Goal: Communication & Community: Participate in discussion

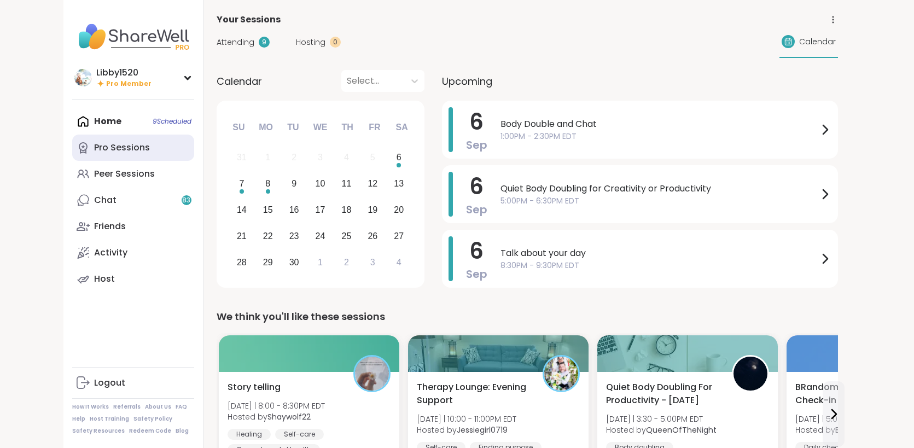
click at [82, 138] on link "Pro Sessions" at bounding box center [133, 148] width 122 height 26
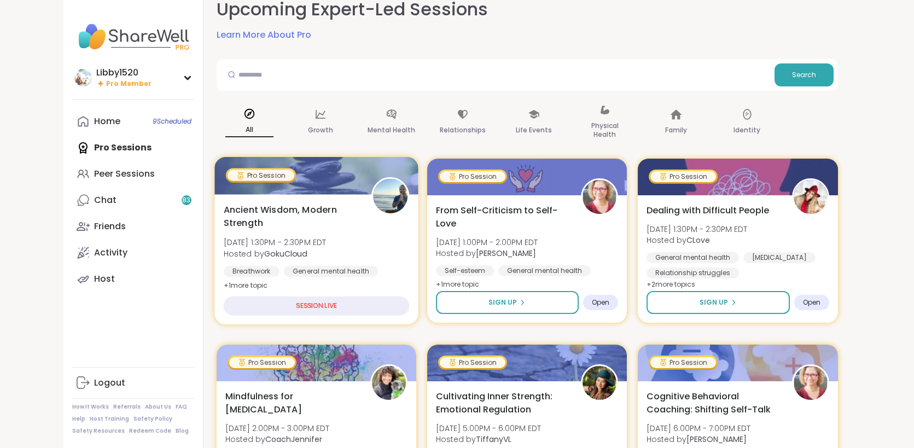
scroll to position [212, 0]
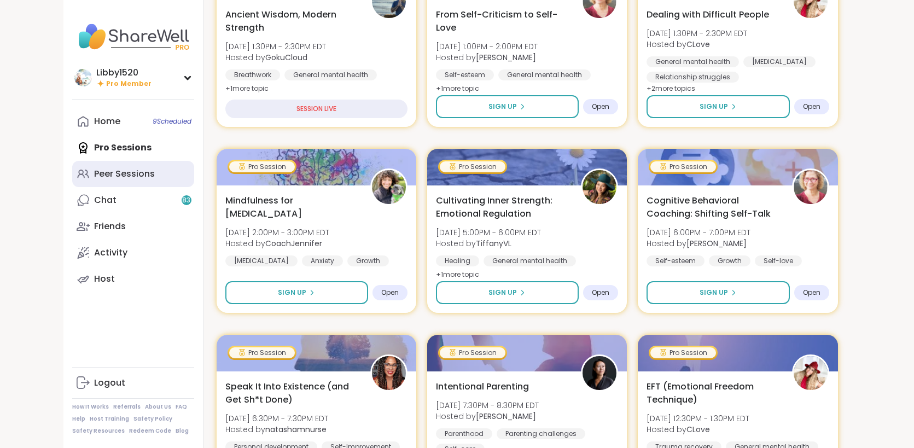
click at [94, 174] on div "Peer Sessions" at bounding box center [124, 174] width 61 height 12
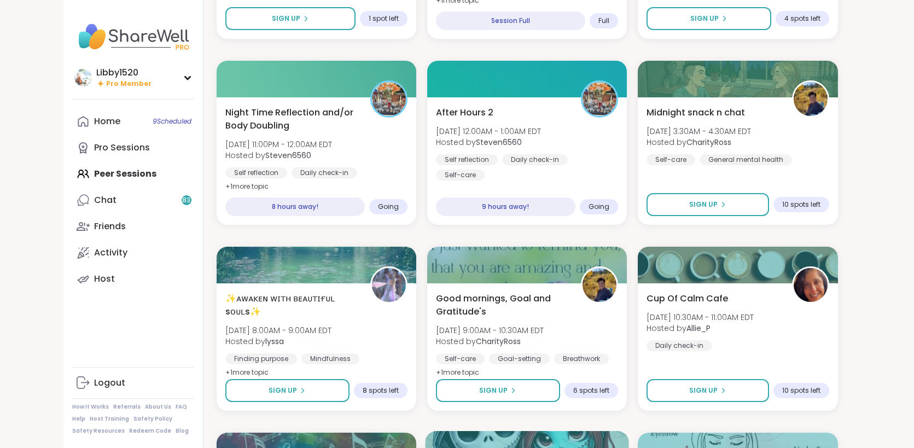
scroll to position [1404, 0]
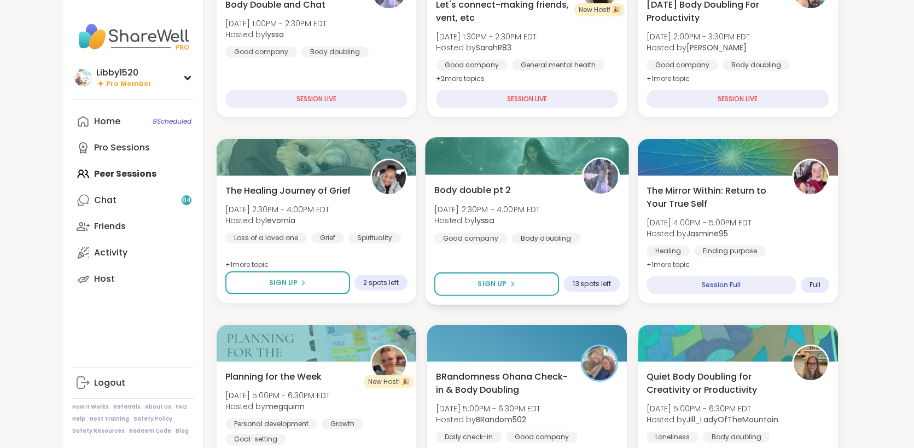
scroll to position [206, 0]
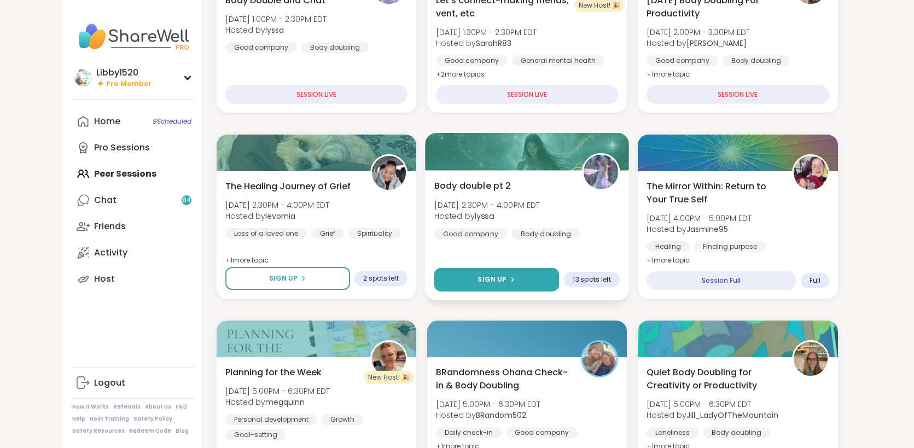
click at [434, 278] on button "Sign Up" at bounding box center [496, 280] width 125 height 24
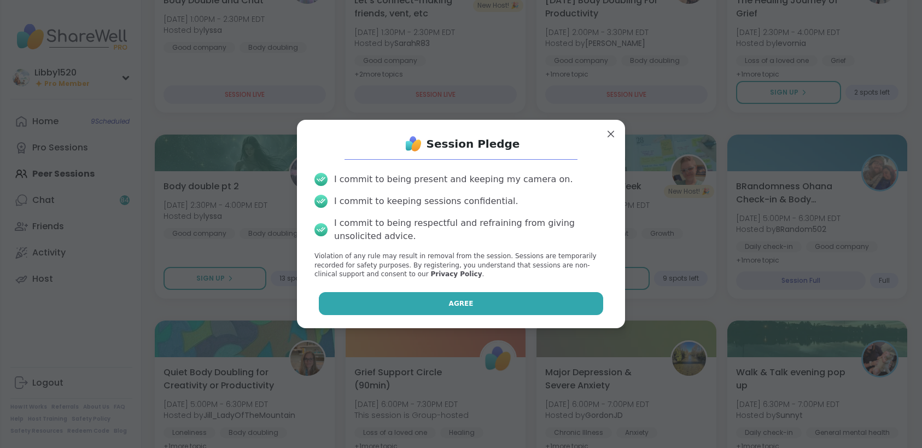
click at [433, 303] on button "Agree" at bounding box center [461, 303] width 285 height 23
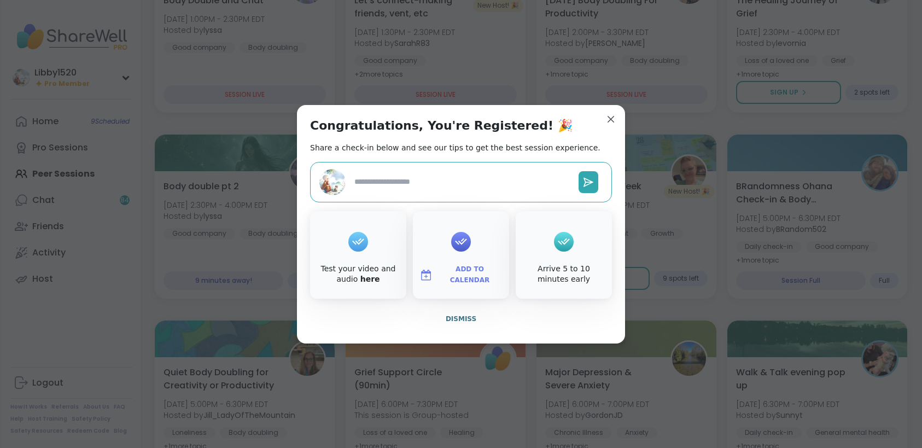
type textarea "*"
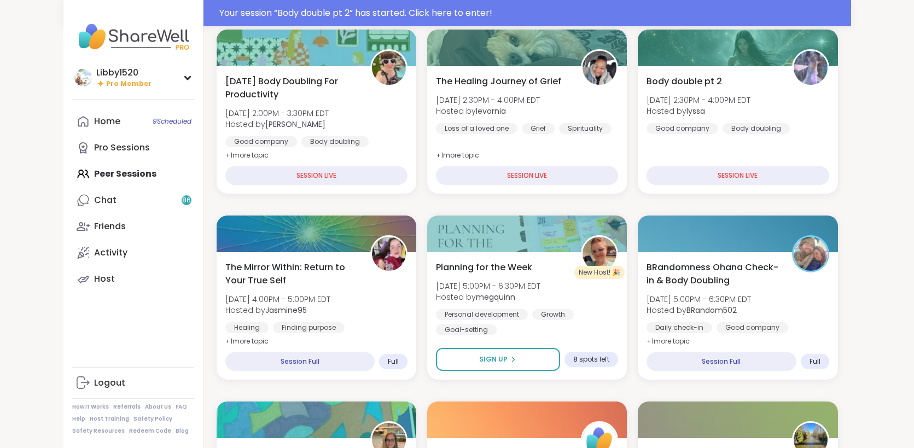
scroll to position [150, 0]
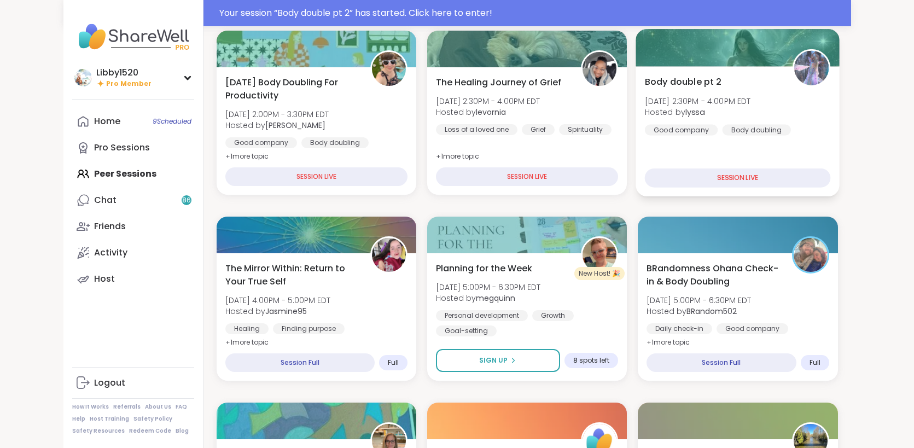
click at [645, 181] on div "SESSION LIVE" at bounding box center [738, 177] width 186 height 19
click at [645, 178] on div "SESSION LIVE" at bounding box center [738, 177] width 186 height 19
click at [639, 152] on div "Body double pt 2 [DATE] 2:30PM - 4:00PM EDT Hosted by lyssa Good company Body d…" at bounding box center [738, 131] width 204 height 130
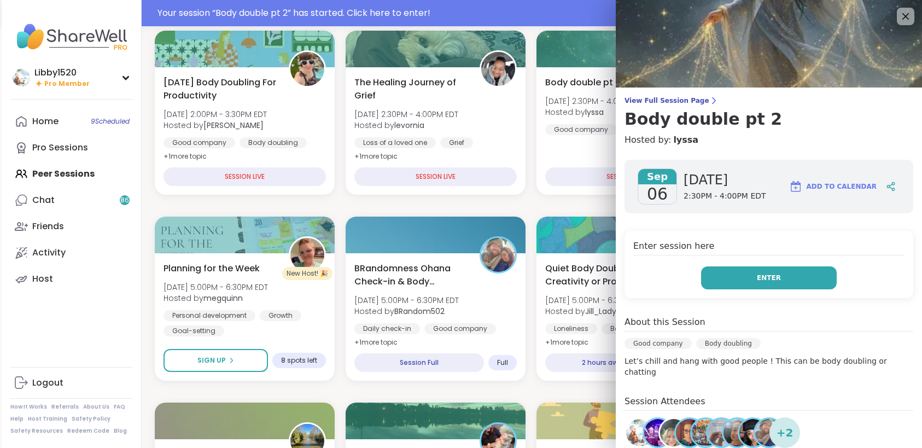
click at [734, 281] on button "Enter" at bounding box center [769, 277] width 136 height 23
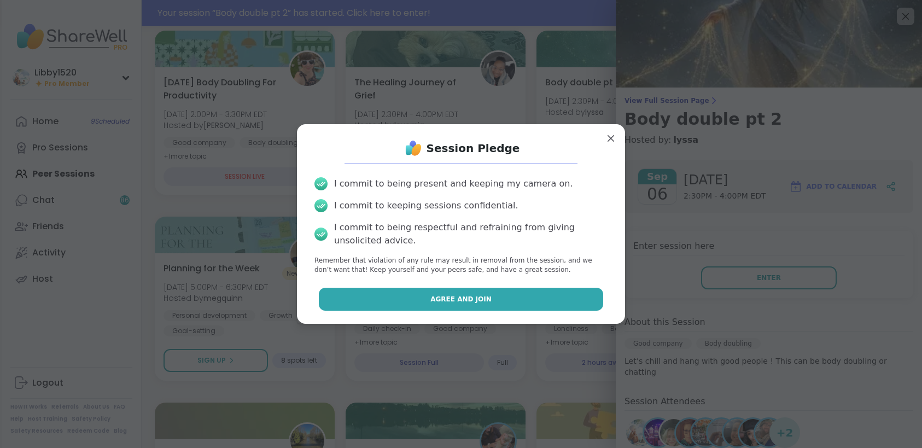
click at [474, 302] on span "Agree and Join" at bounding box center [460, 299] width 61 height 10
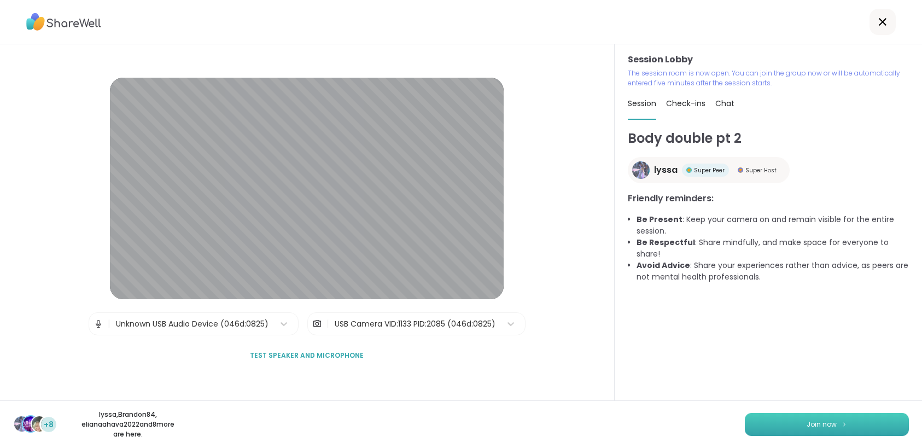
click at [772, 427] on button "Join now" at bounding box center [827, 424] width 164 height 23
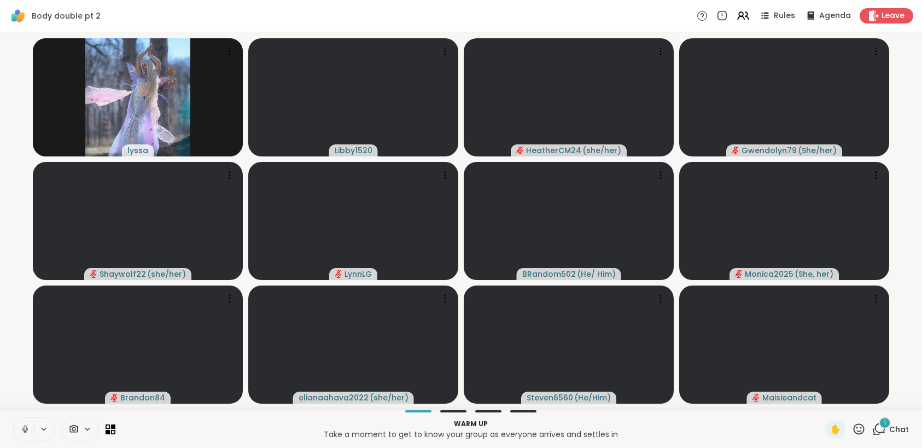
click at [32, 427] on button at bounding box center [24, 429] width 21 height 23
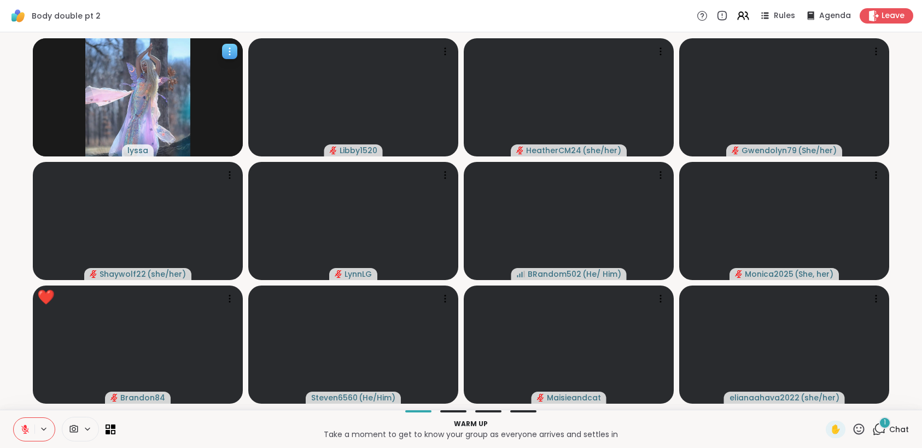
click at [228, 49] on icon at bounding box center [229, 51] width 11 height 11
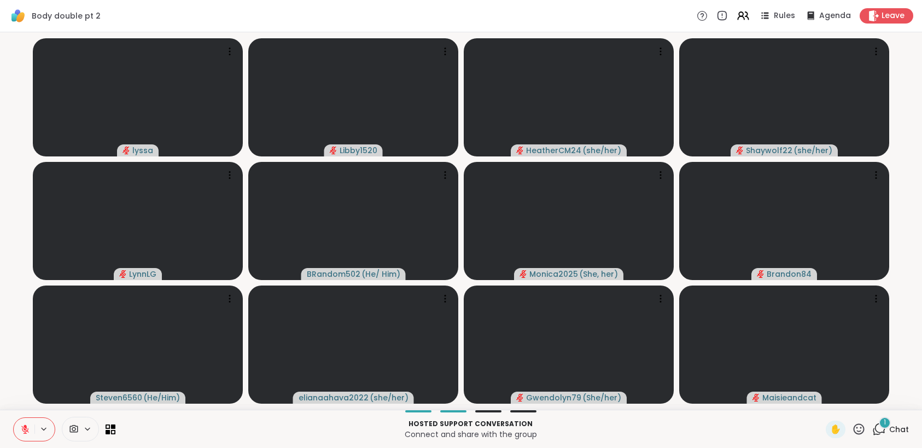
click at [22, 428] on icon at bounding box center [25, 429] width 10 height 10
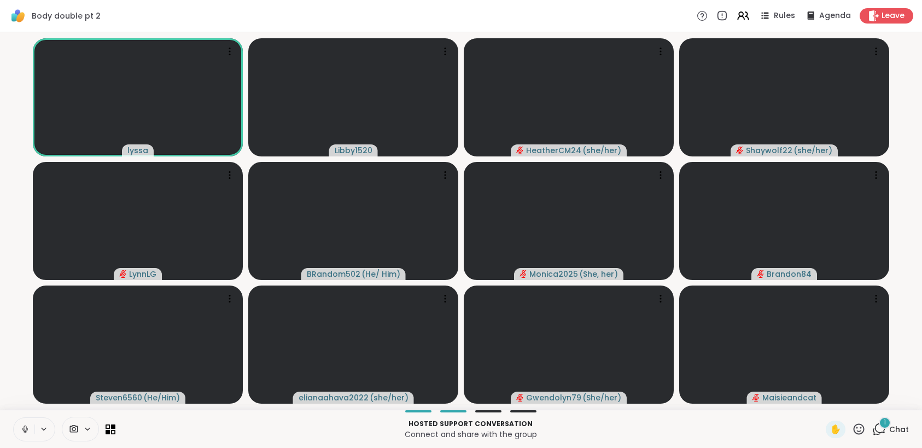
click at [19, 425] on button at bounding box center [24, 429] width 21 height 23
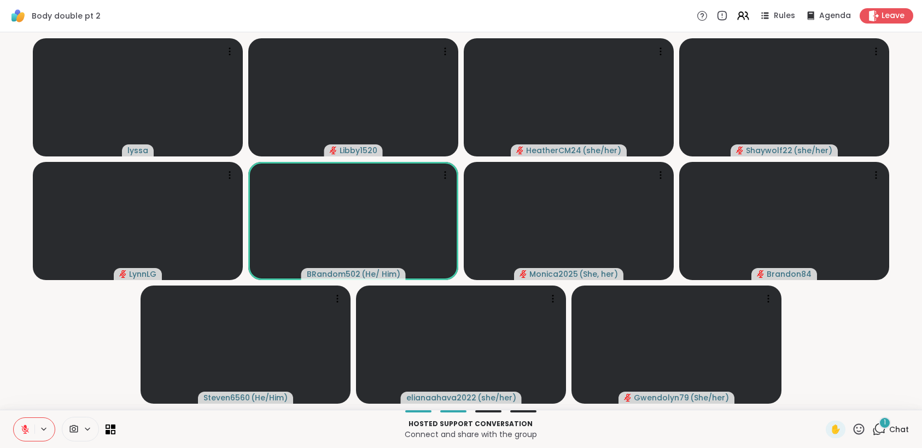
click at [21, 432] on icon at bounding box center [25, 429] width 10 height 10
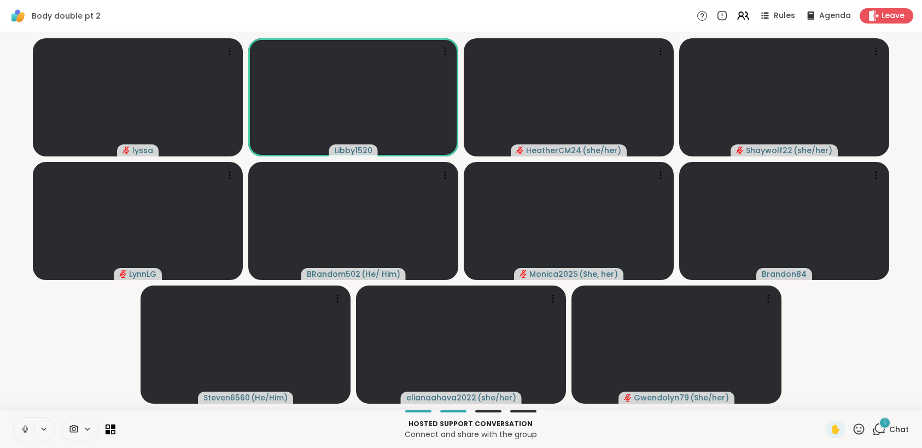
click at [22, 431] on icon at bounding box center [25, 429] width 10 height 10
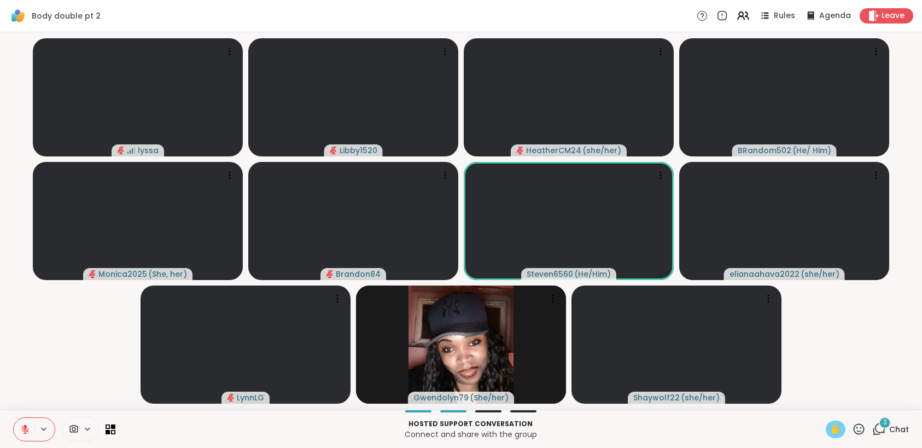
click at [831, 434] on span "✋" at bounding box center [835, 429] width 11 height 13
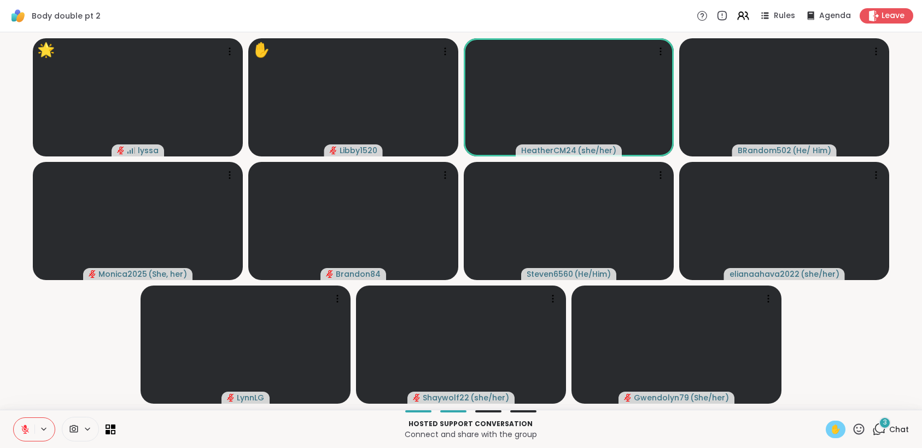
click at [830, 432] on span "✋" at bounding box center [835, 429] width 11 height 13
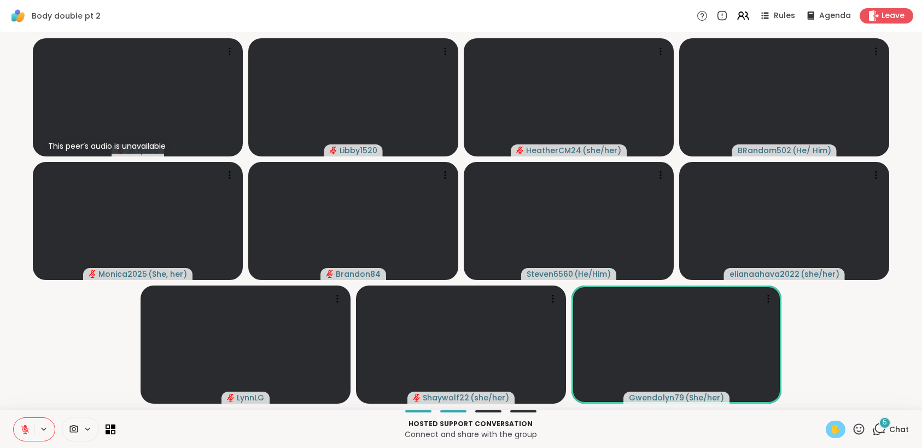
click at [830, 429] on span "✋" at bounding box center [835, 429] width 11 height 13
click at [833, 431] on span "✋" at bounding box center [835, 429] width 11 height 13
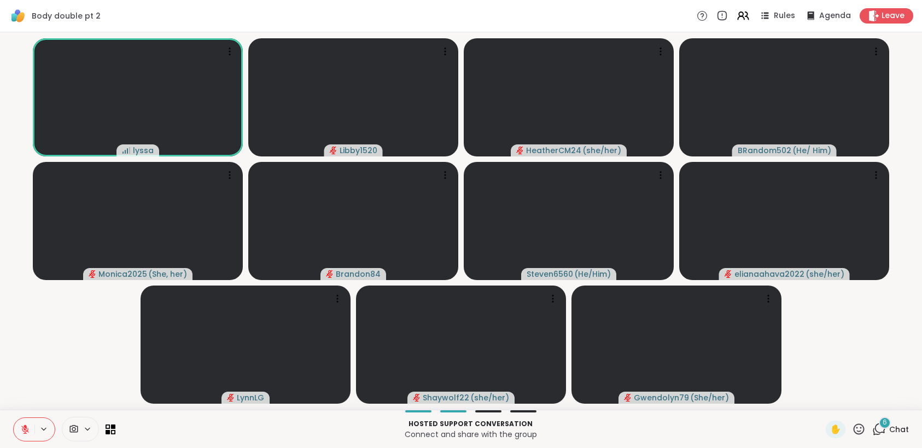
click at [27, 422] on button at bounding box center [24, 429] width 21 height 23
click at [29, 431] on icon at bounding box center [25, 429] width 10 height 10
click at [830, 427] on span "✋" at bounding box center [835, 429] width 11 height 13
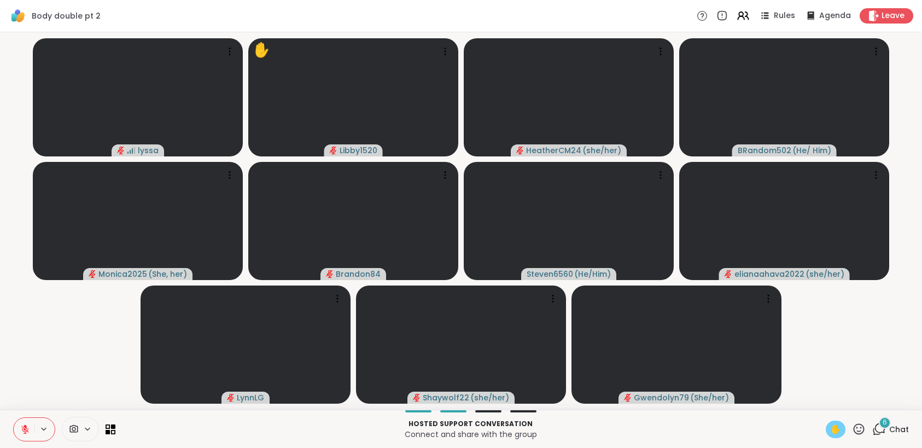
click at [830, 432] on span "✋" at bounding box center [835, 429] width 11 height 13
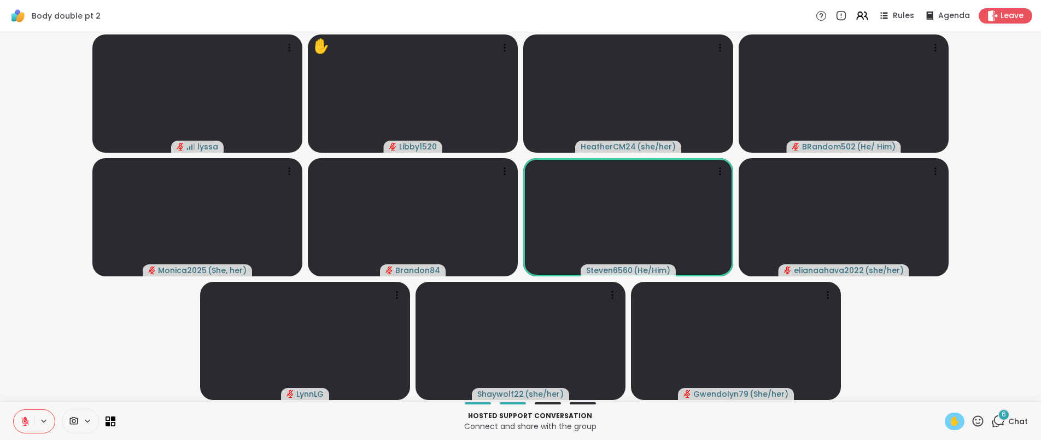
click at [26, 421] on icon at bounding box center [25, 421] width 10 height 10
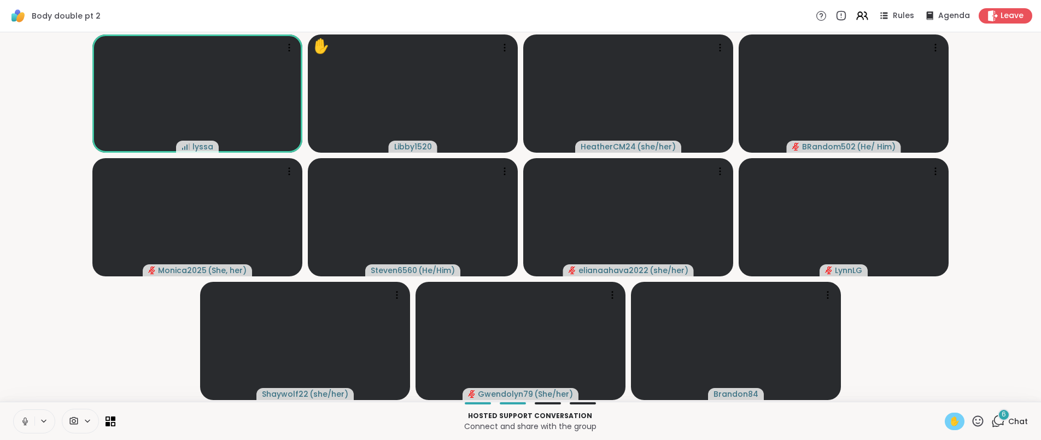
click at [25, 423] on icon at bounding box center [25, 424] width 1 height 2
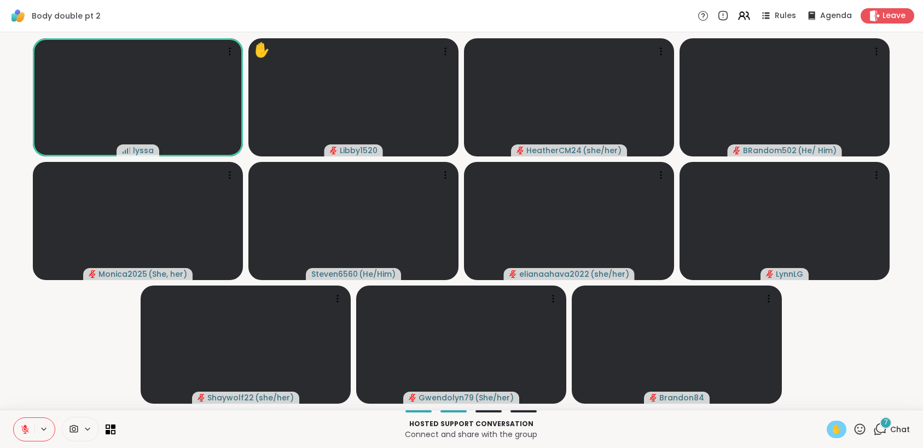
click at [831, 432] on span "✋" at bounding box center [836, 429] width 11 height 13
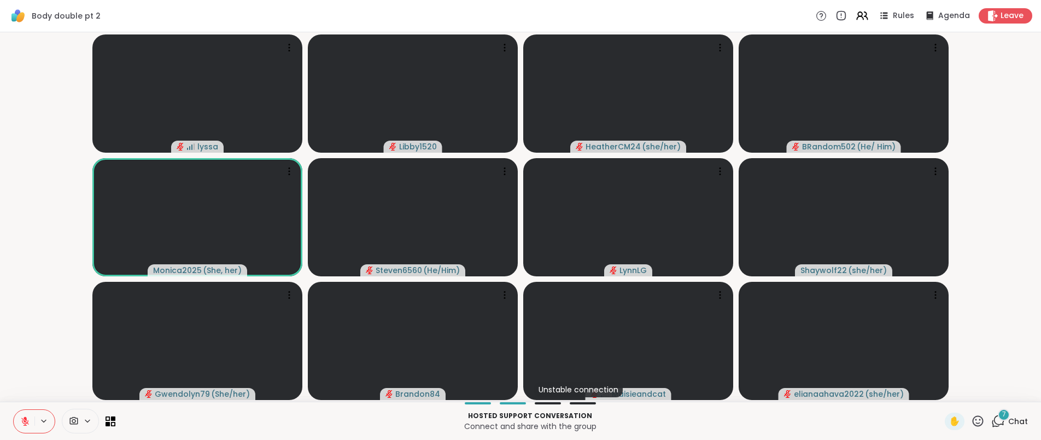
click at [766, 424] on p "Connect and share with the group" at bounding box center [530, 426] width 817 height 11
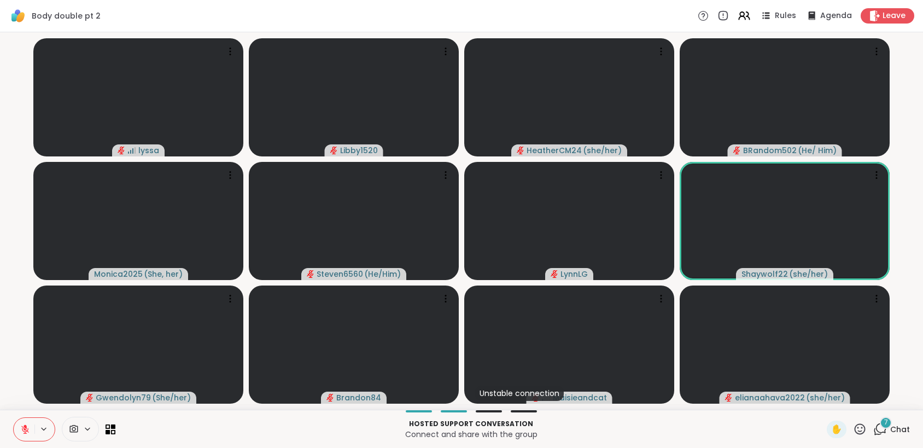
click at [891, 425] on span "Chat" at bounding box center [901, 429] width 20 height 11
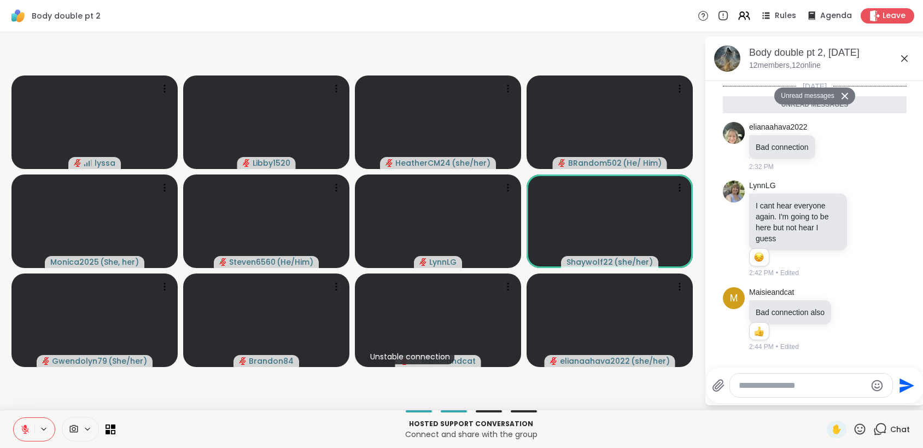
scroll to position [325, 0]
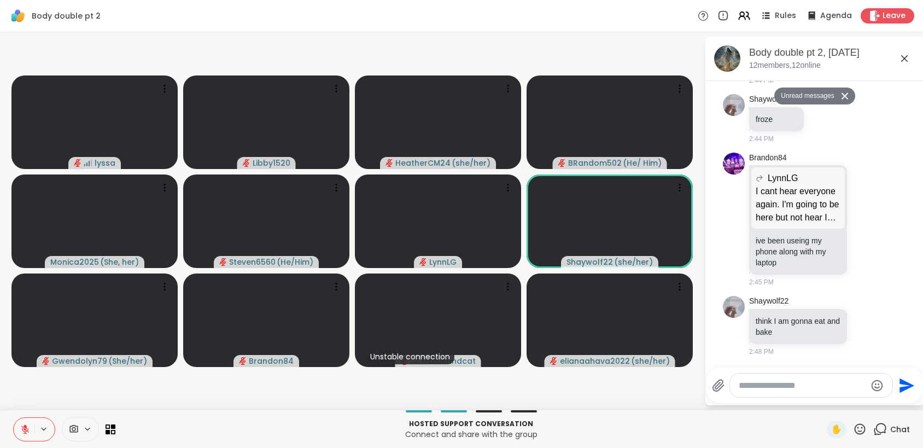
click at [829, 389] on textarea "Type your message" at bounding box center [802, 385] width 127 height 11
type textarea "**********"
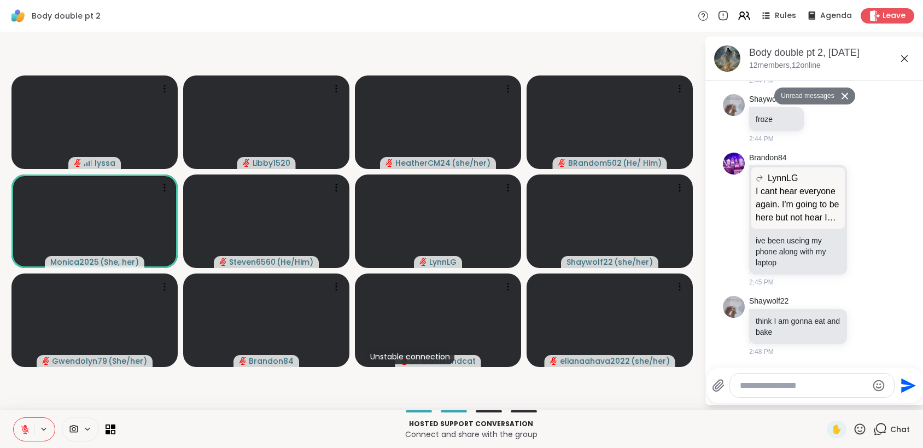
scroll to position [369, 0]
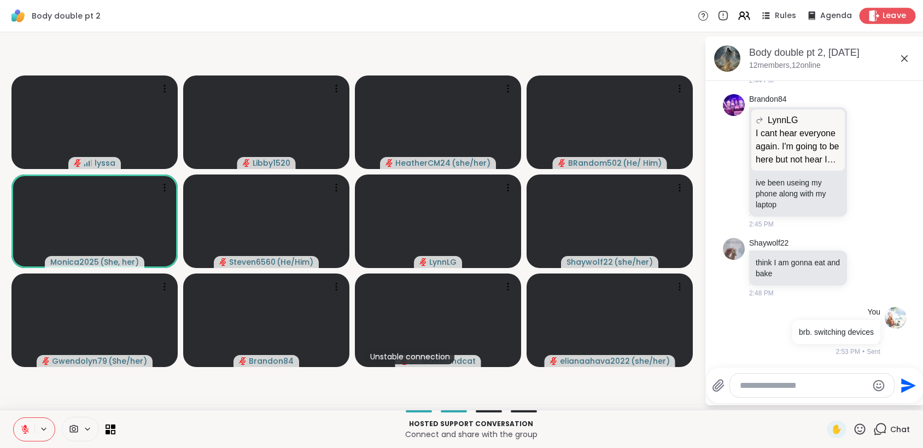
click at [881, 8] on div "Leave" at bounding box center [888, 16] width 56 height 16
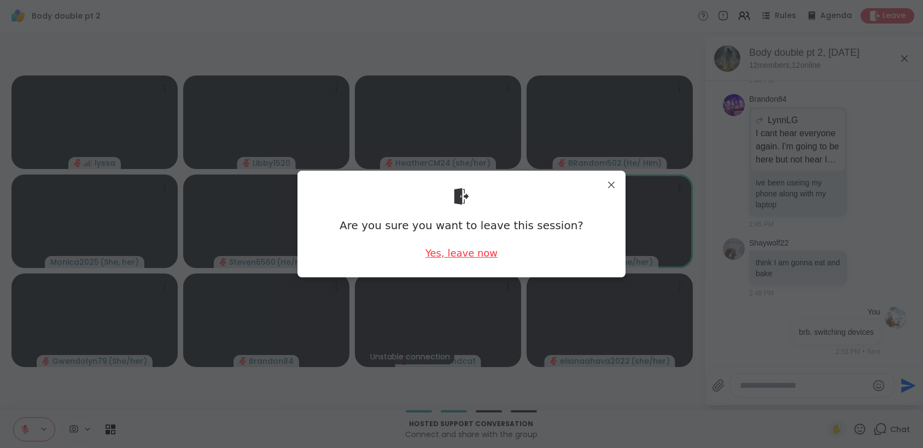
click at [481, 249] on div "Yes, leave now" at bounding box center [462, 253] width 72 height 14
